Goal: Transaction & Acquisition: Purchase product/service

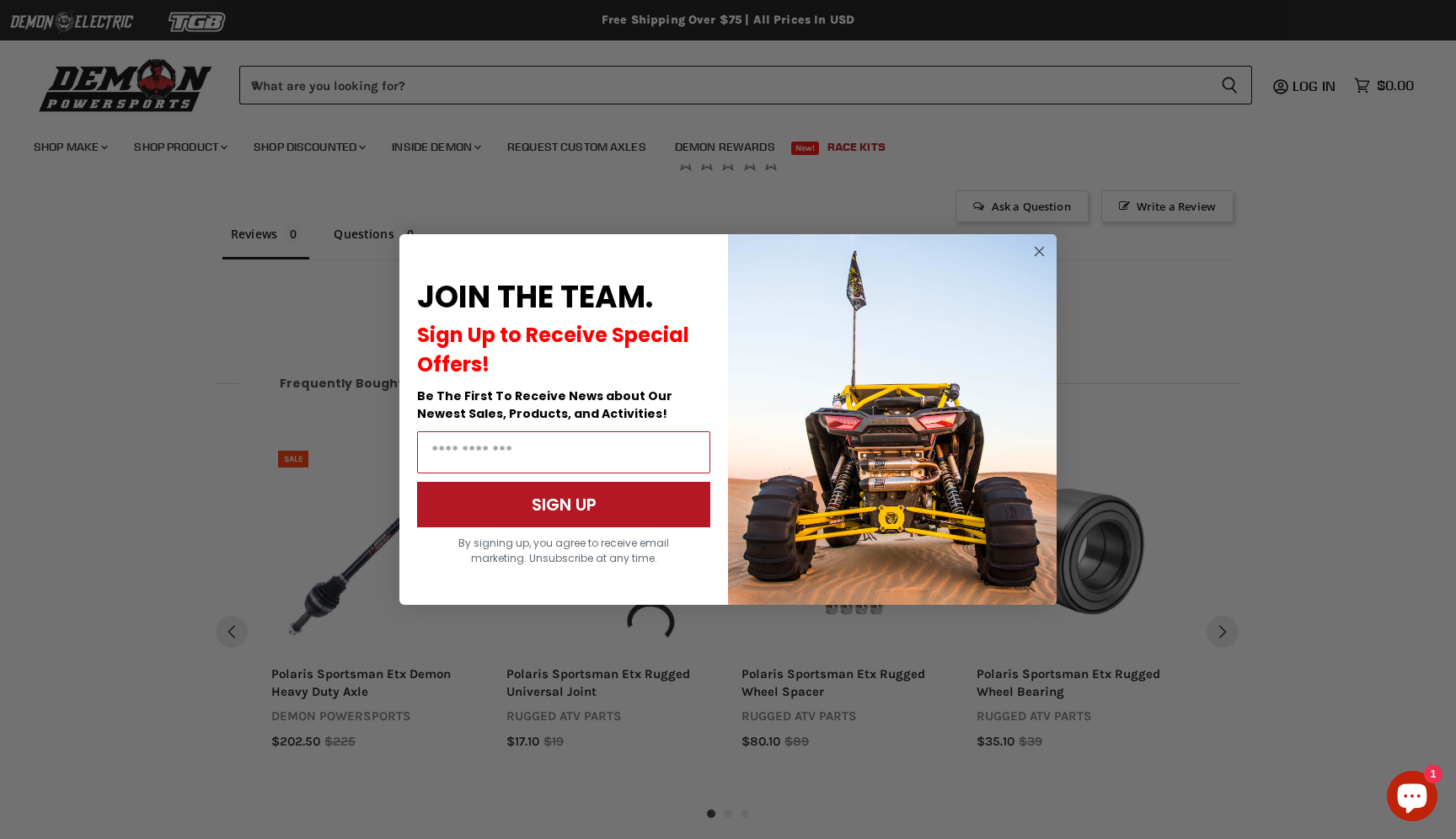
scroll to position [1138, 0]
